Goal: Transaction & Acquisition: Obtain resource

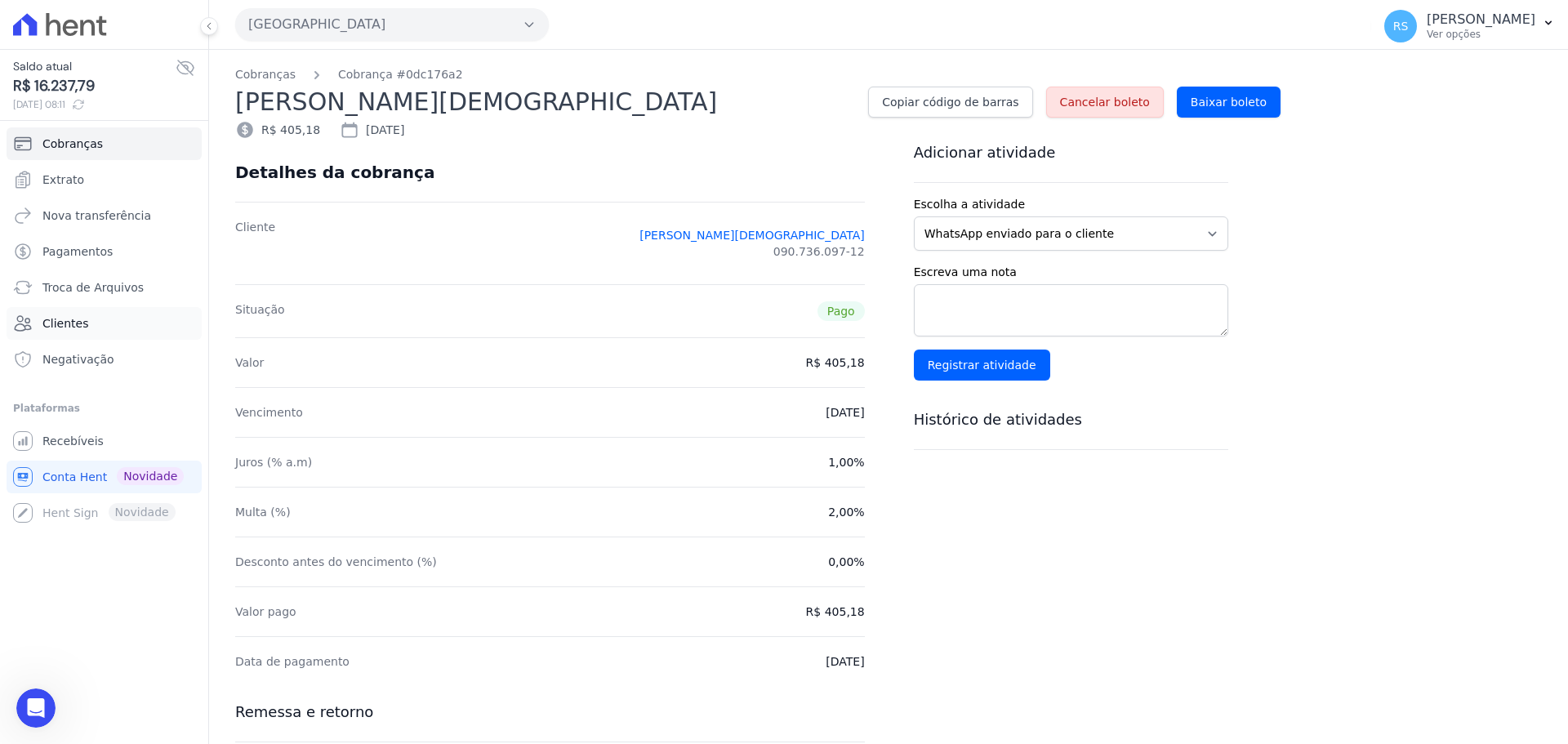
click at [89, 324] on link "Clientes" at bounding box center [104, 324] width 196 height 33
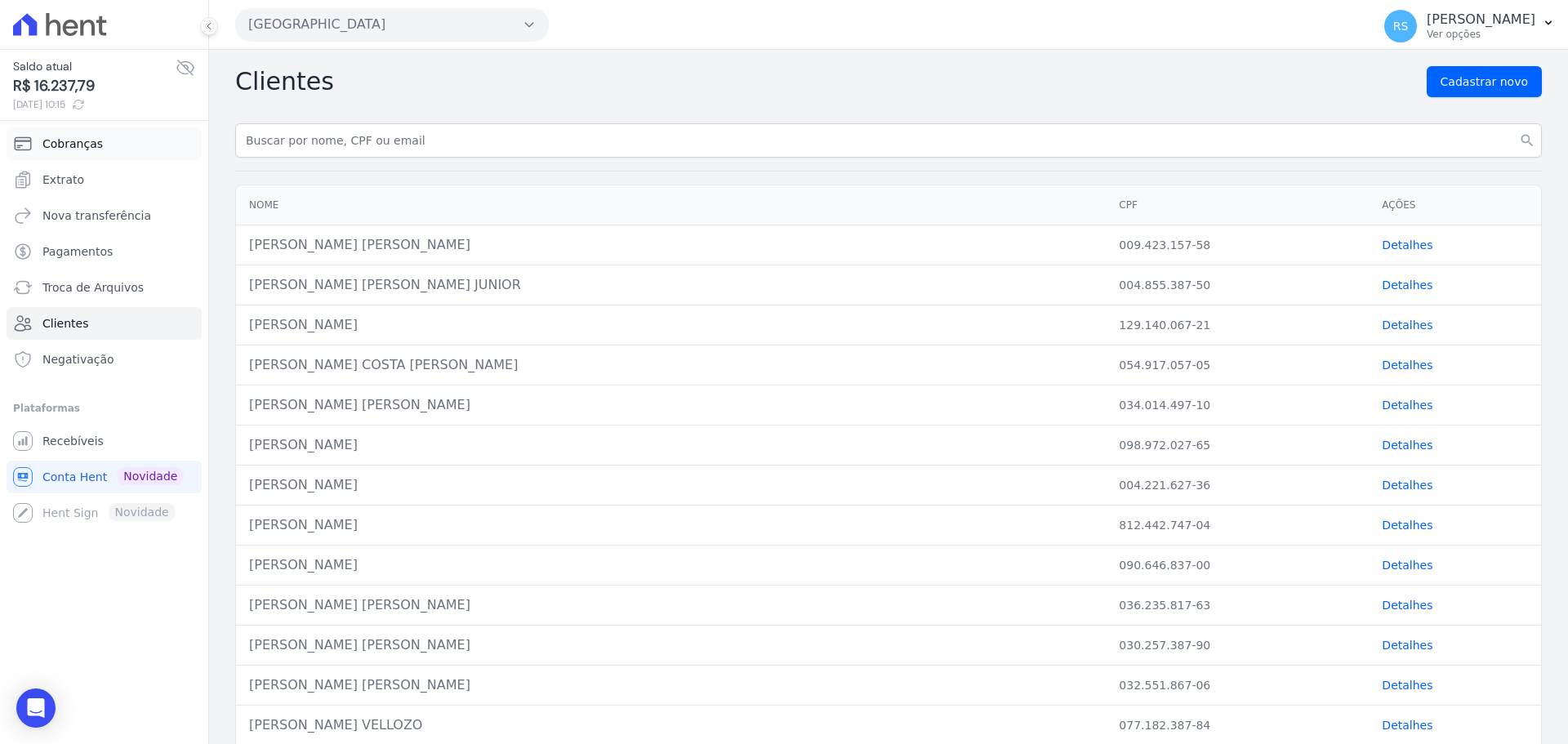
click at [108, 147] on link "Cobranças" at bounding box center [104, 144] width 196 height 33
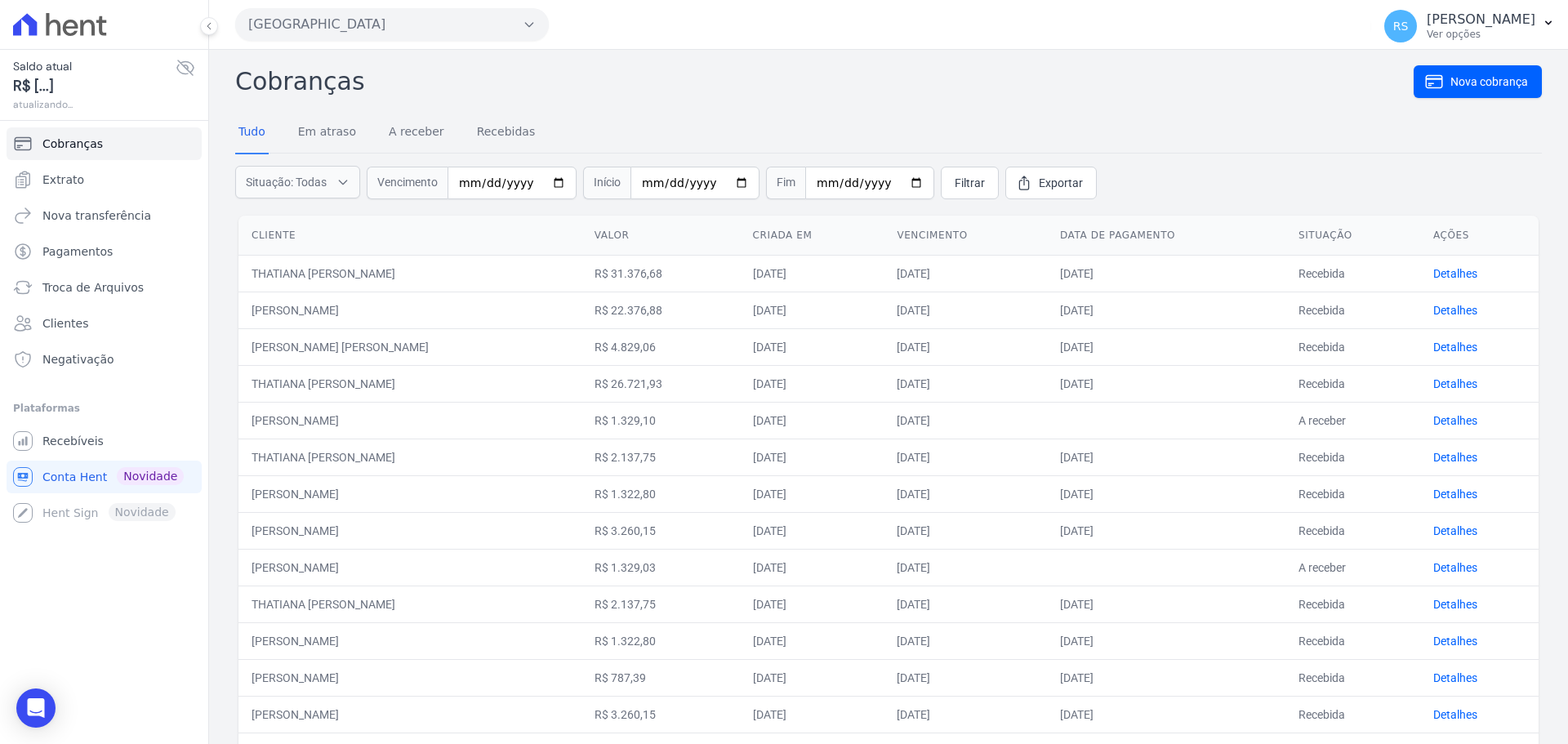
click at [341, 21] on button "[GEOGRAPHIC_DATA]" at bounding box center [392, 24] width 313 height 33
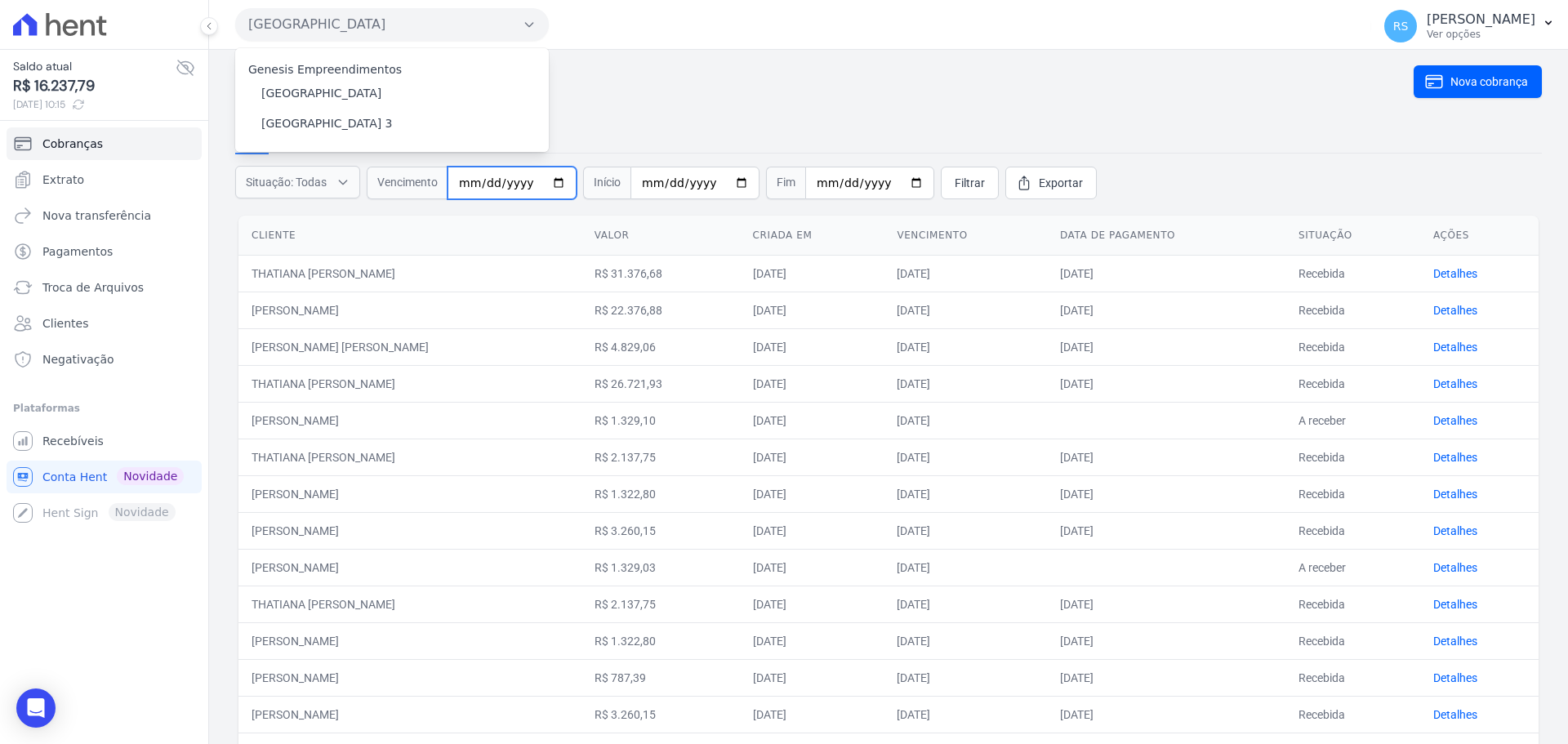
click at [474, 189] on input "date" at bounding box center [512, 183] width 129 height 33
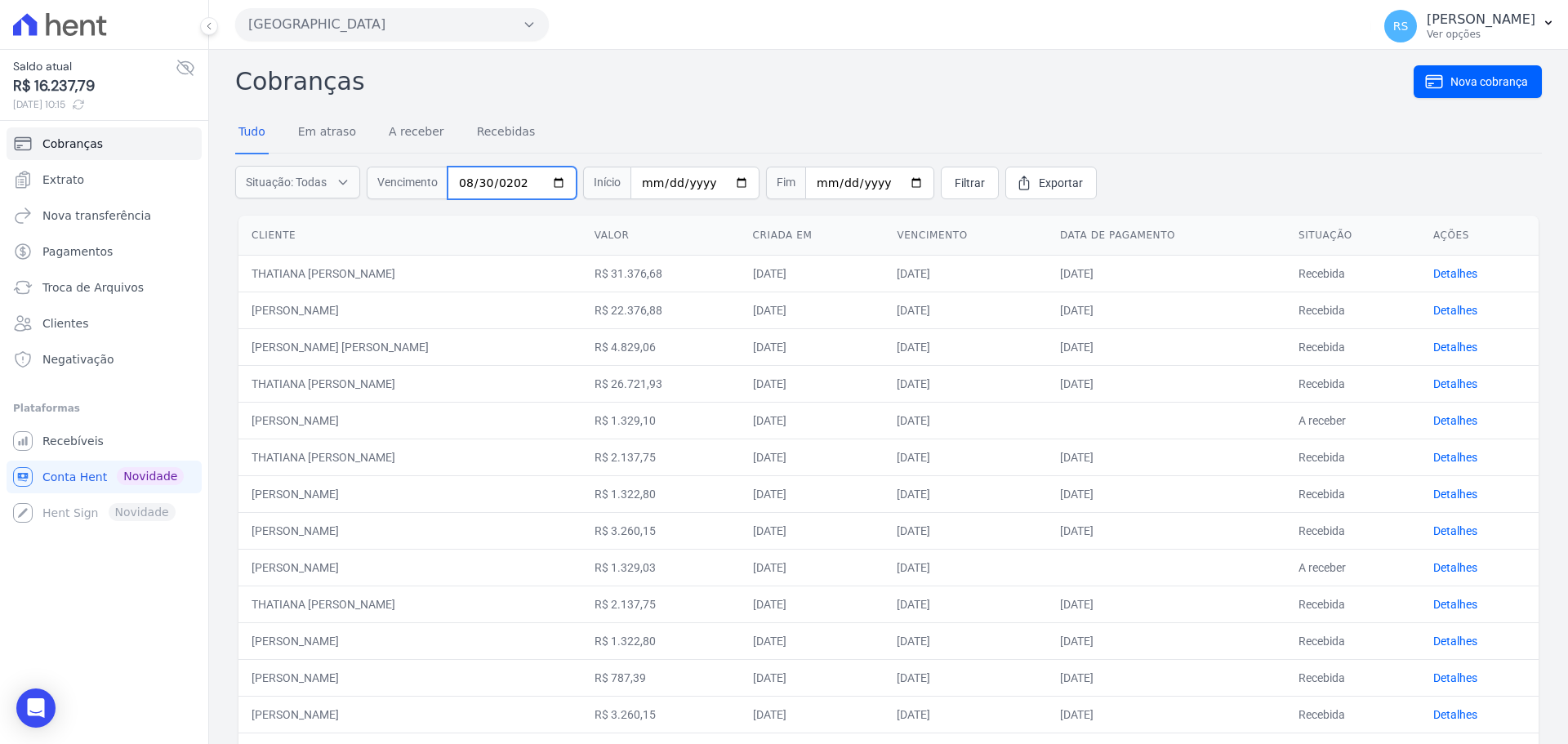
type input "[DATE]"
click at [384, 15] on button "[GEOGRAPHIC_DATA]" at bounding box center [392, 24] width 313 height 33
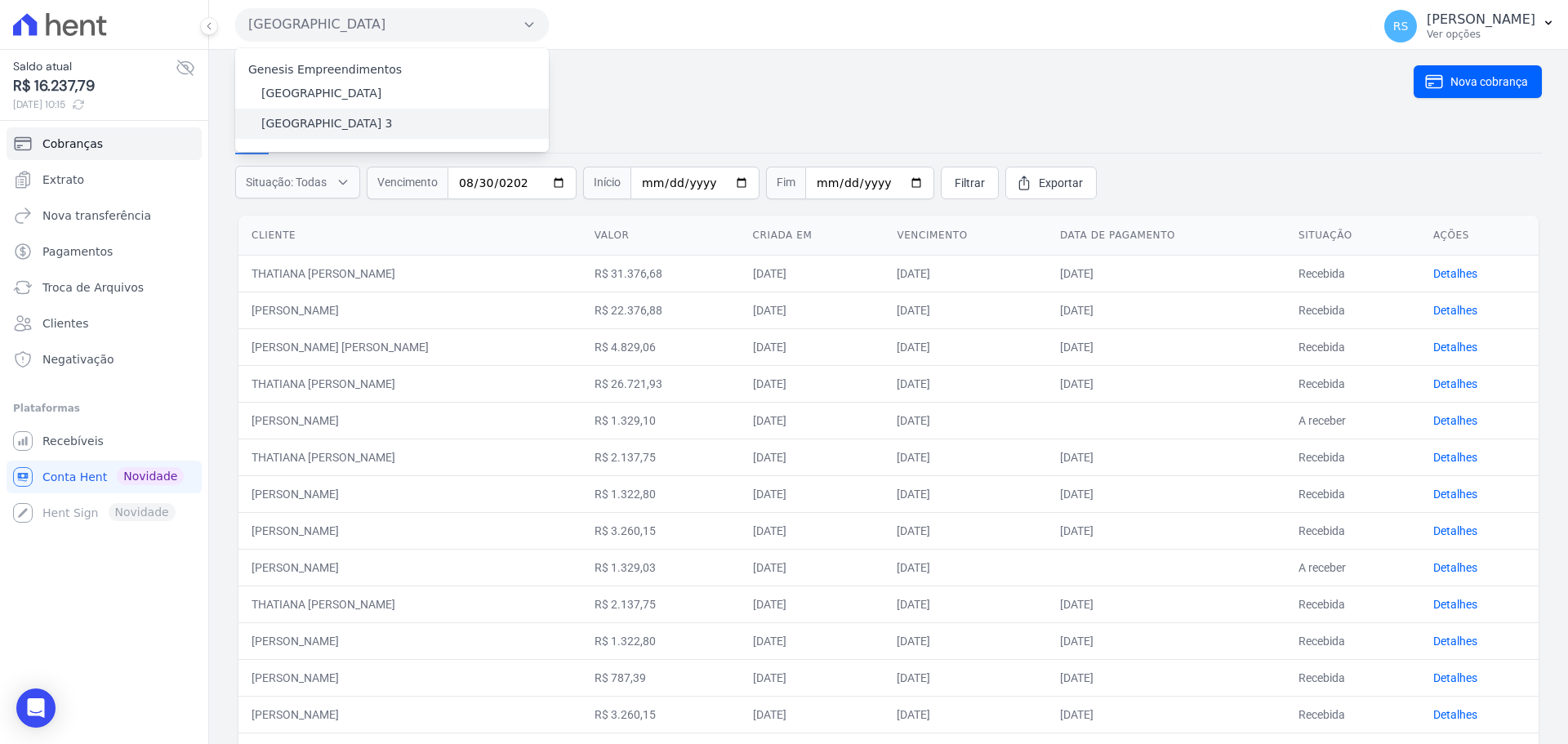
click at [350, 124] on label "[GEOGRAPHIC_DATA] 3" at bounding box center [327, 124] width 131 height 18
click at [0, 0] on input "[GEOGRAPHIC_DATA] 3" at bounding box center [0, 0] width 0 height 0
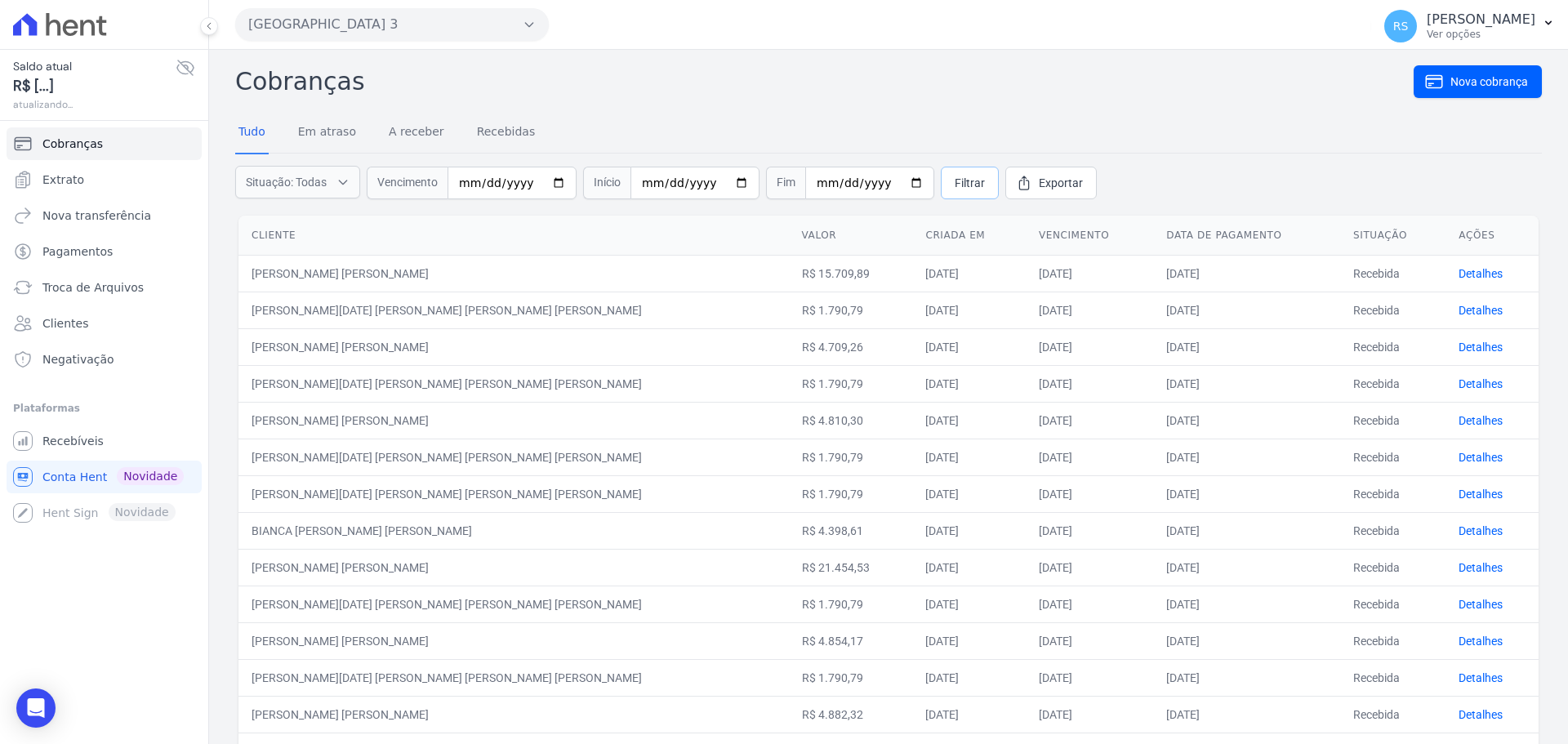
click at [955, 177] on span "Filtrar" at bounding box center [970, 183] width 30 height 17
click at [661, 185] on input "date" at bounding box center [706, 183] width 129 height 33
type input "[DATE]"
click at [1144, 172] on link "Filtrar" at bounding box center [1164, 183] width 58 height 33
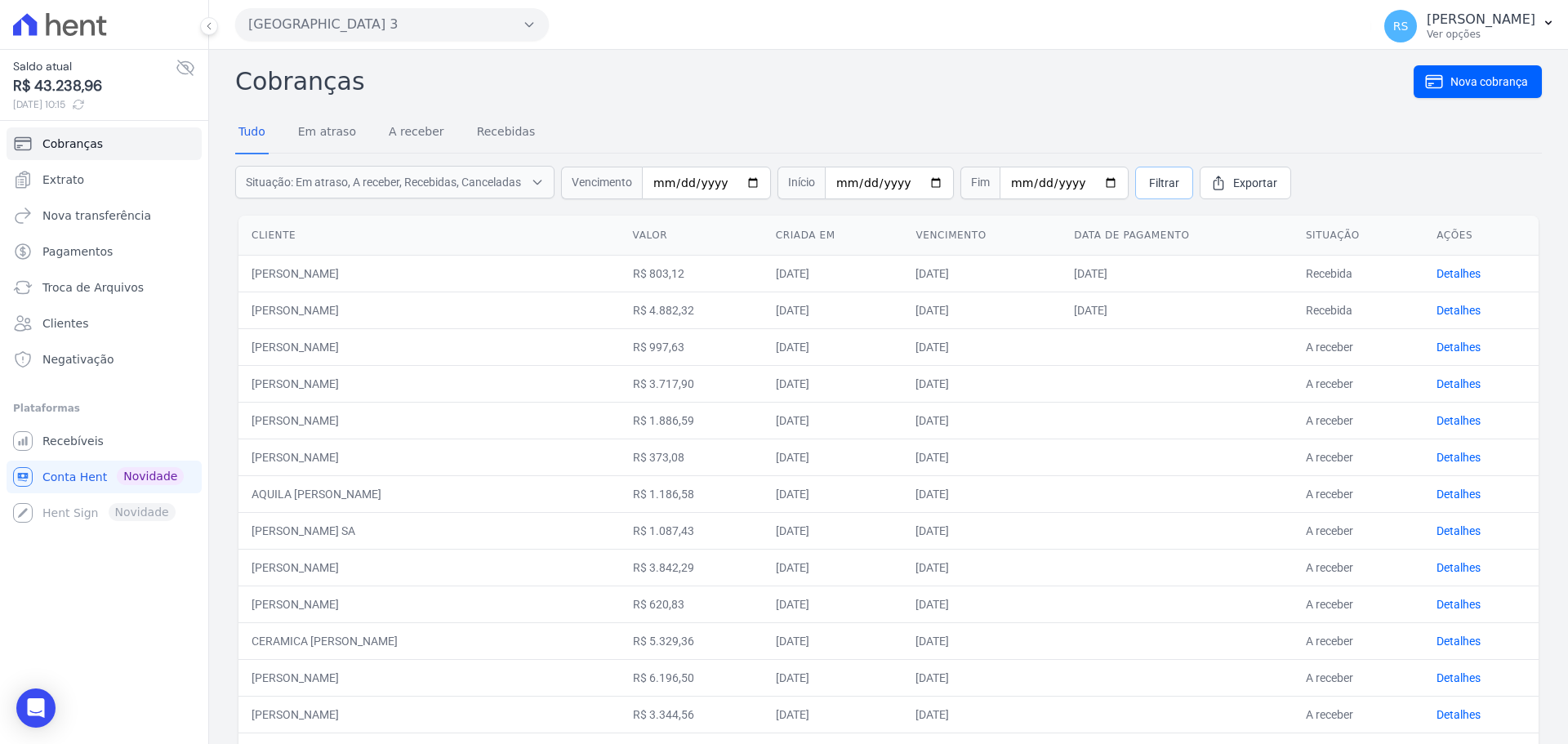
click at [1149, 188] on span "Filtrar" at bounding box center [1163, 183] width 30 height 17
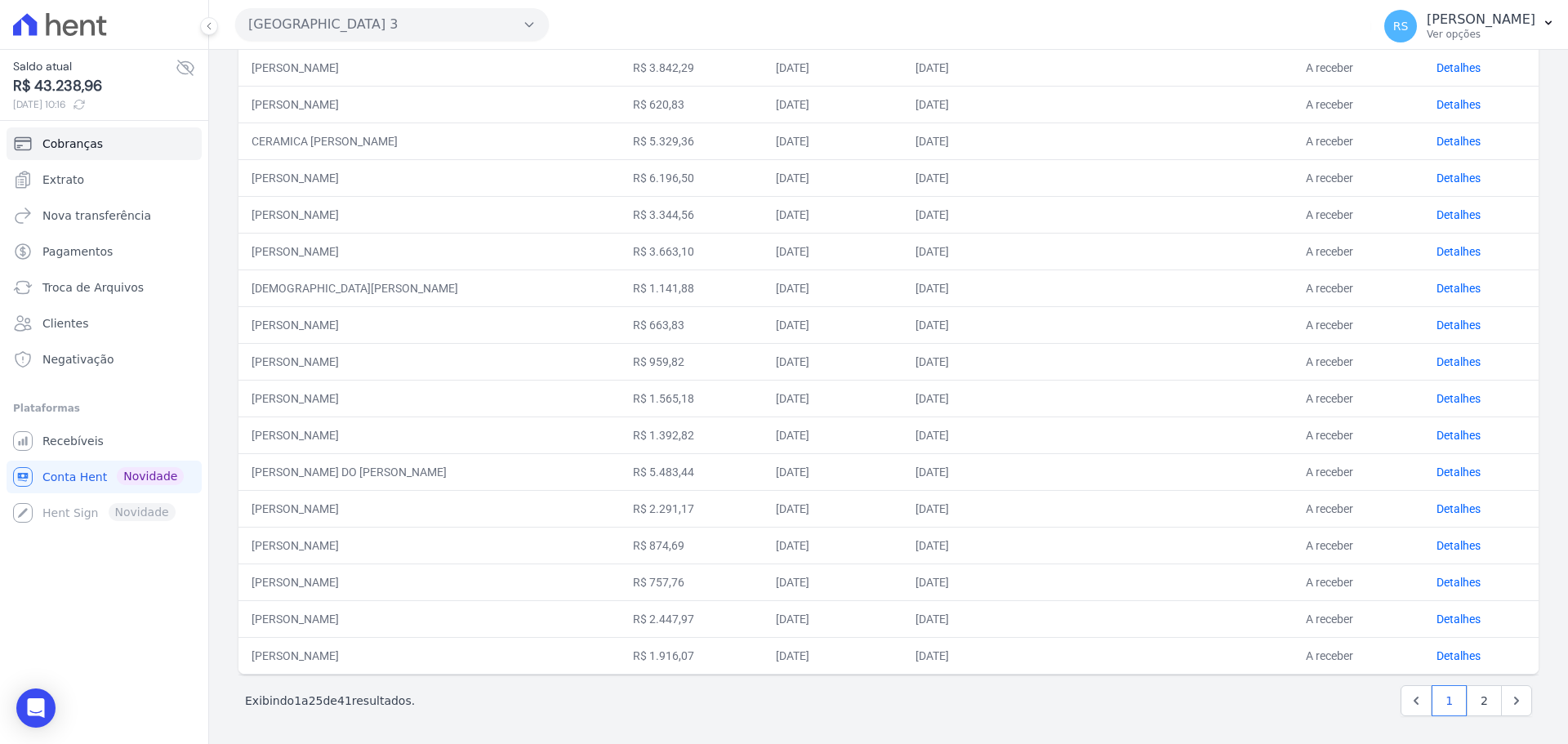
scroll to position [505, 0]
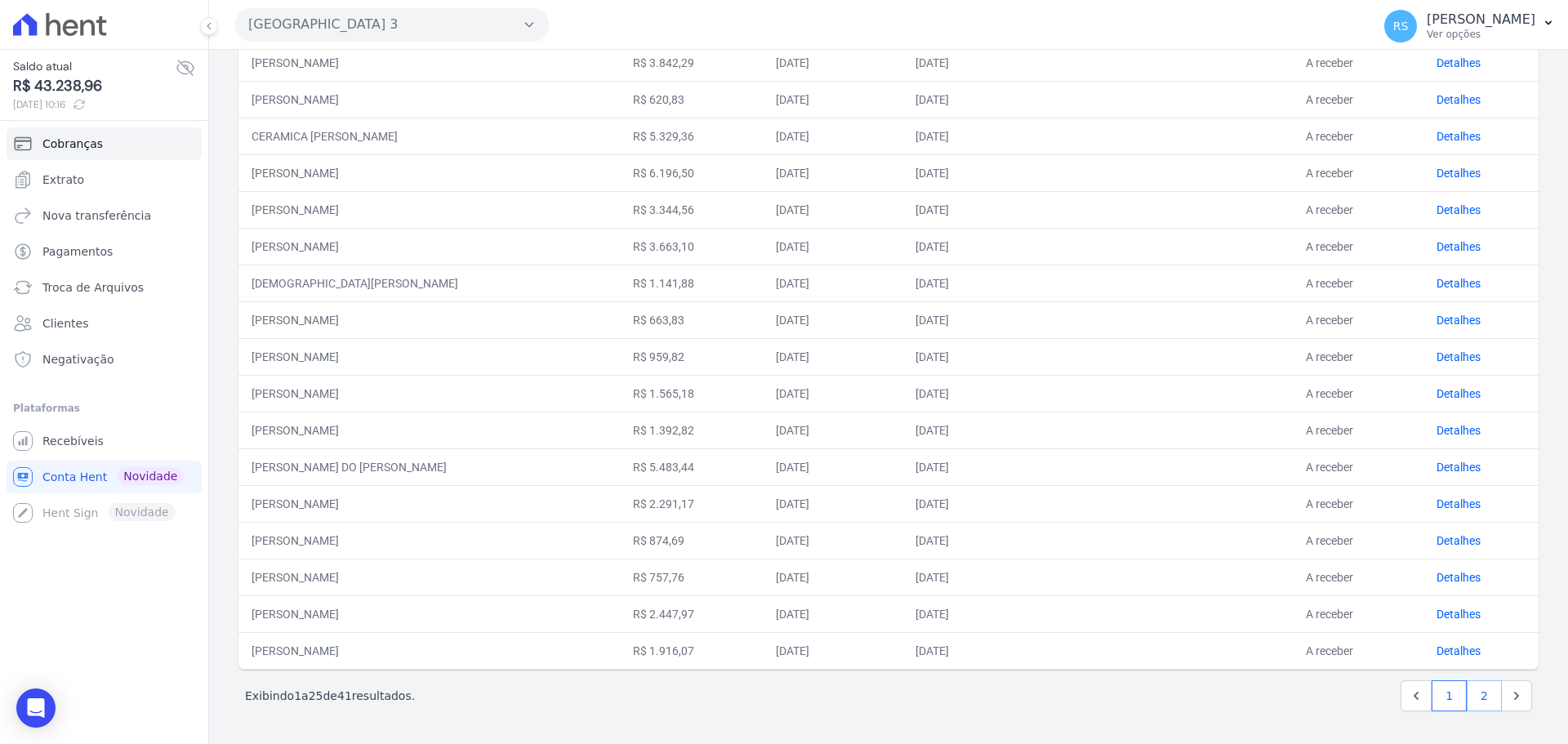
click at [1479, 700] on link "2" at bounding box center [1484, 695] width 35 height 31
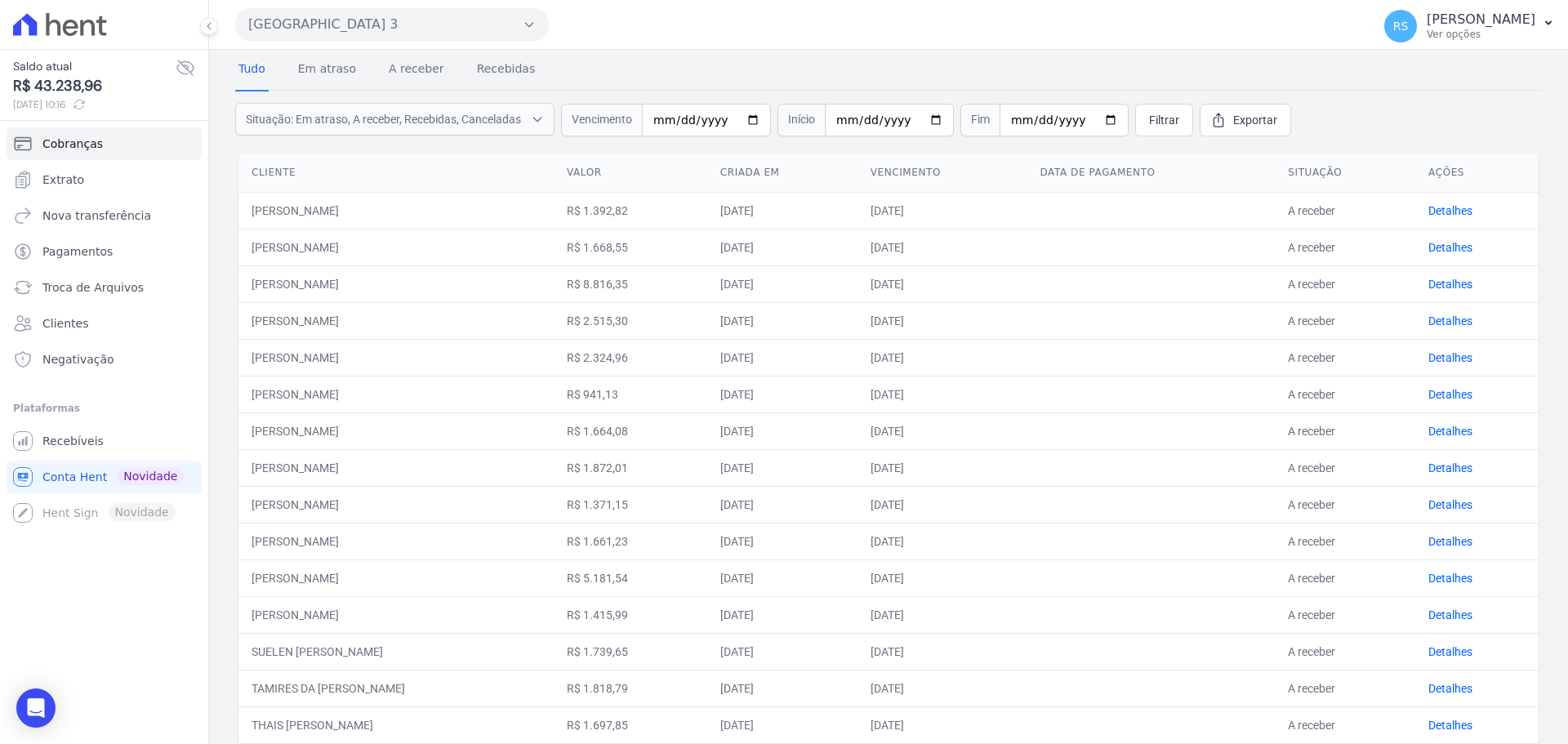
scroll to position [82, 0]
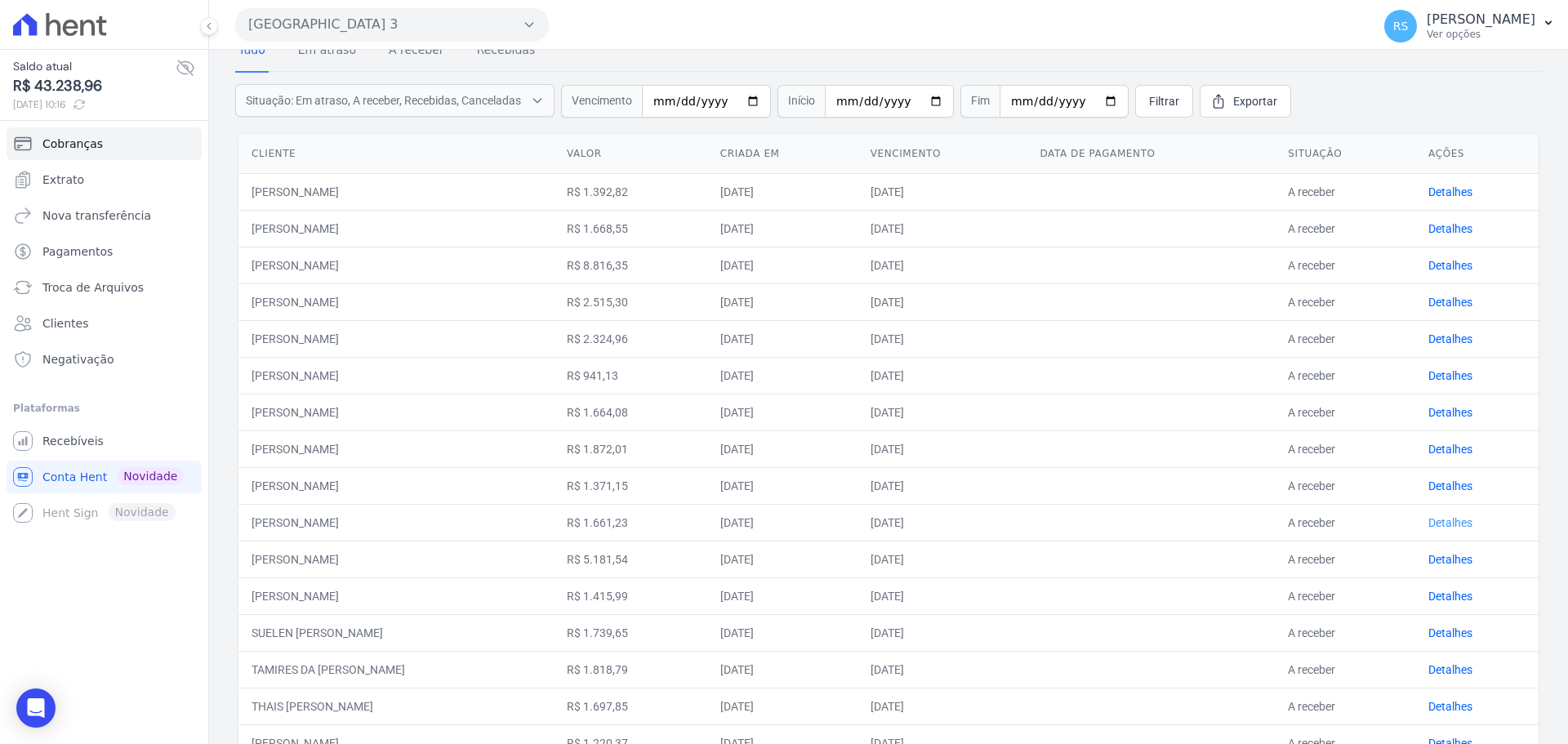
click at [1441, 522] on link "Detalhes" at bounding box center [1450, 522] width 44 height 13
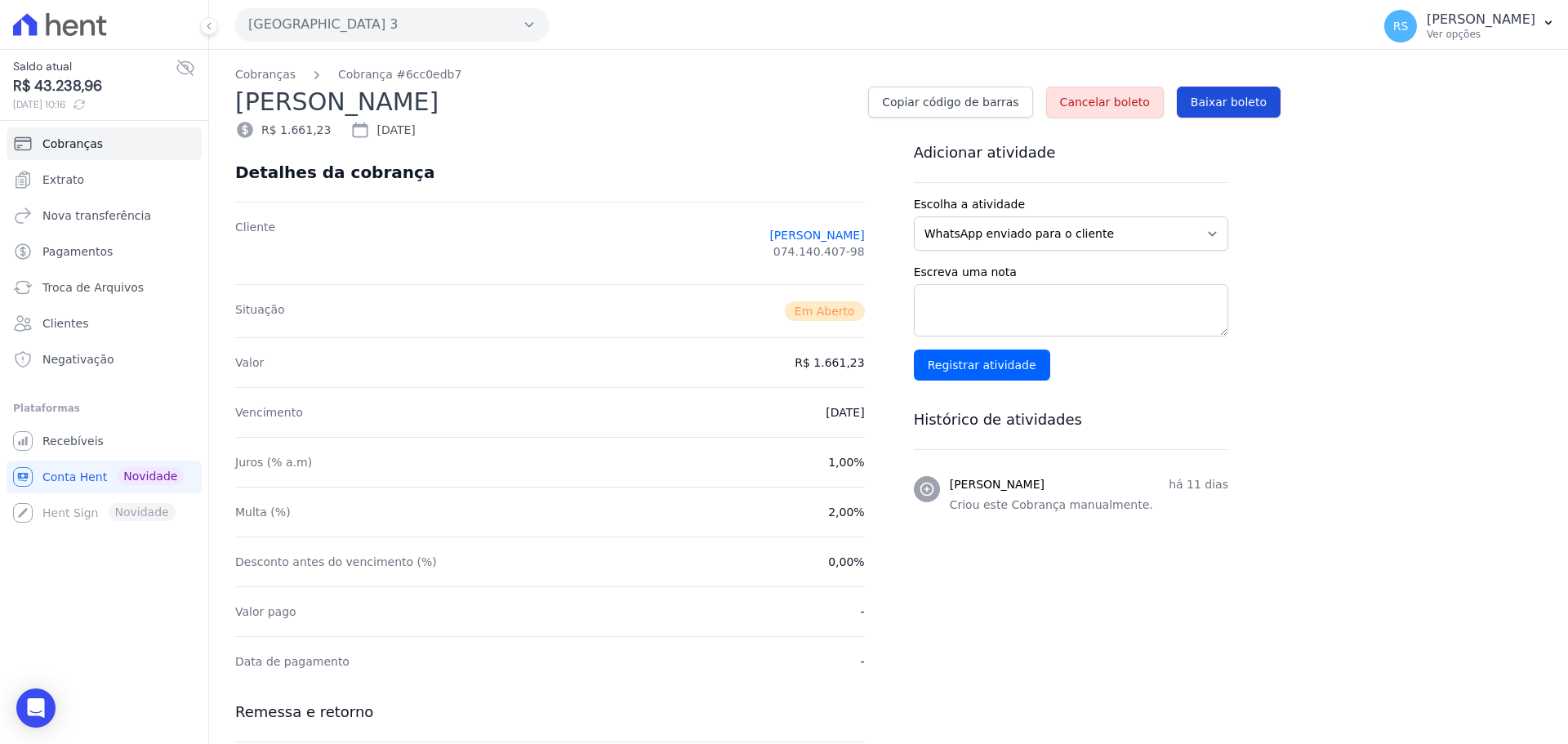
click at [1240, 105] on span "Baixar boleto" at bounding box center [1229, 102] width 76 height 17
